Goal: Information Seeking & Learning: Learn about a topic

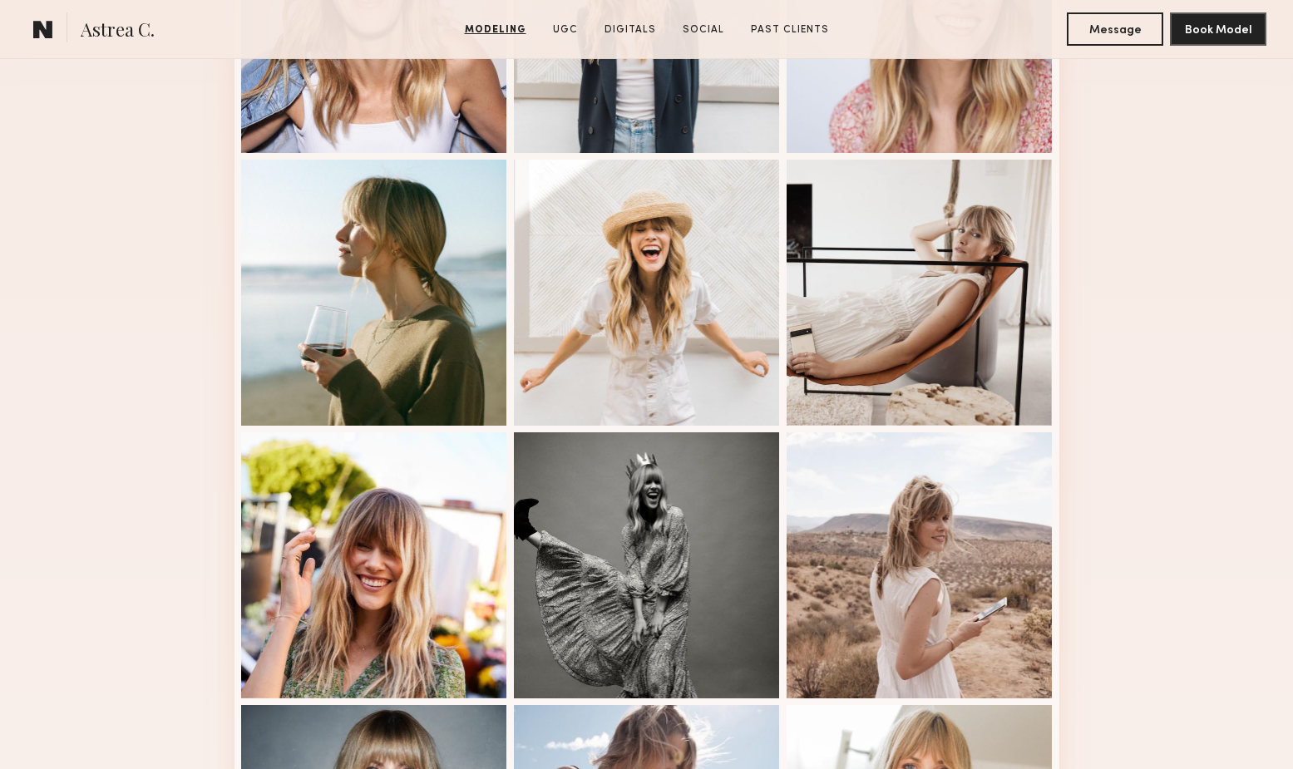
scroll to position [607, 0]
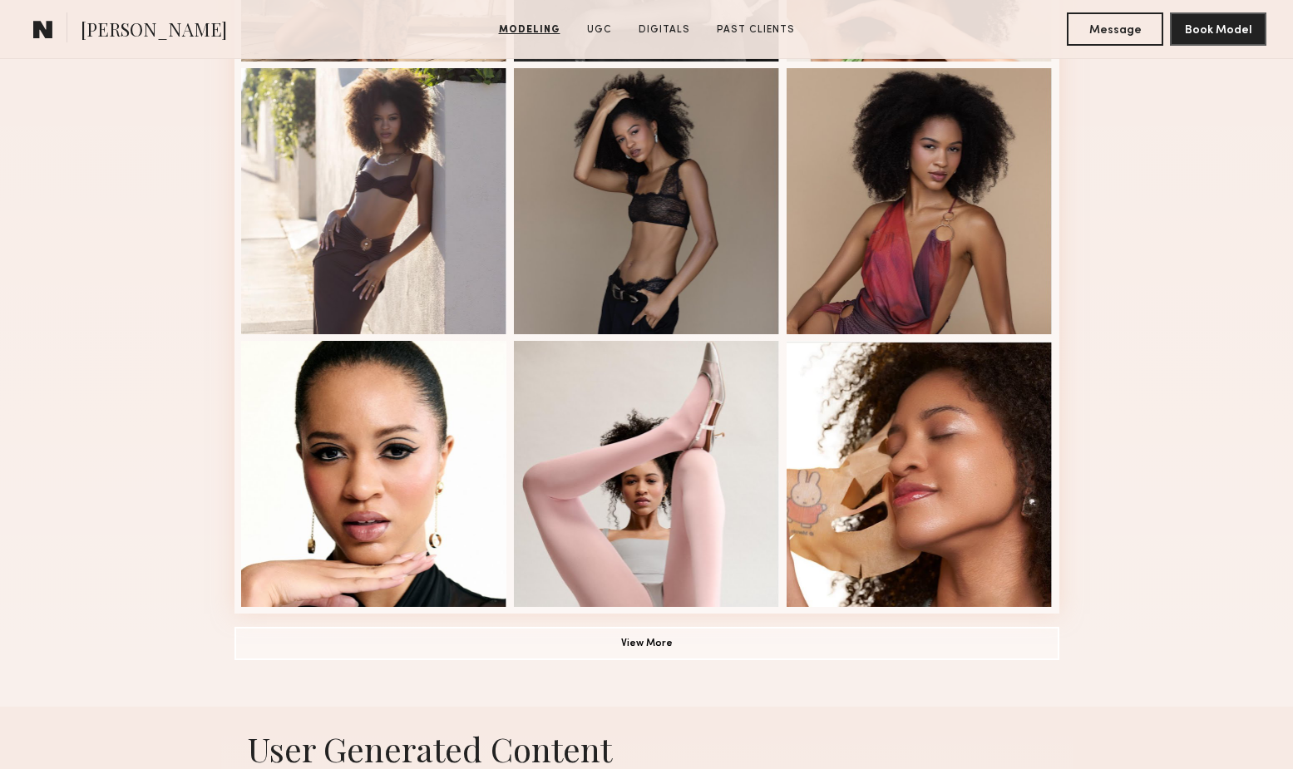
scroll to position [972, 0]
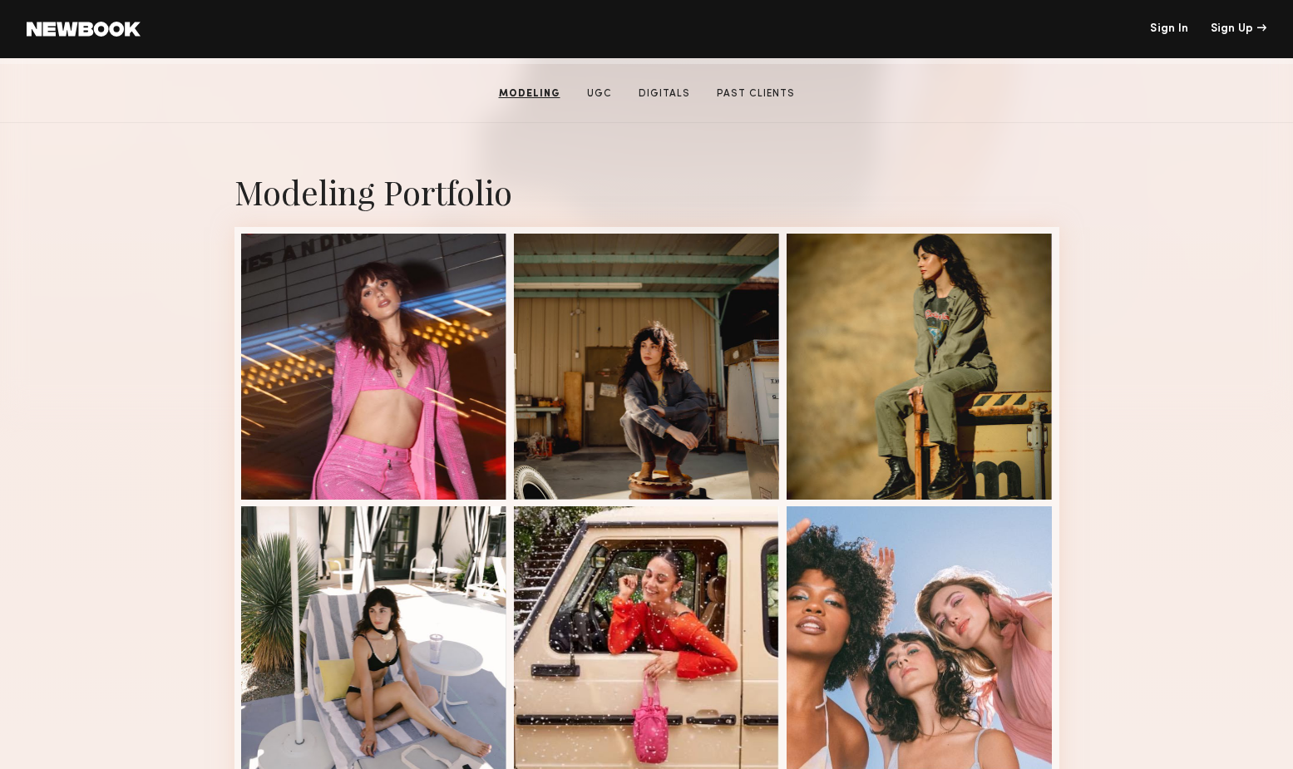
scroll to position [251, 0]
